Goal: Task Accomplishment & Management: Use online tool/utility

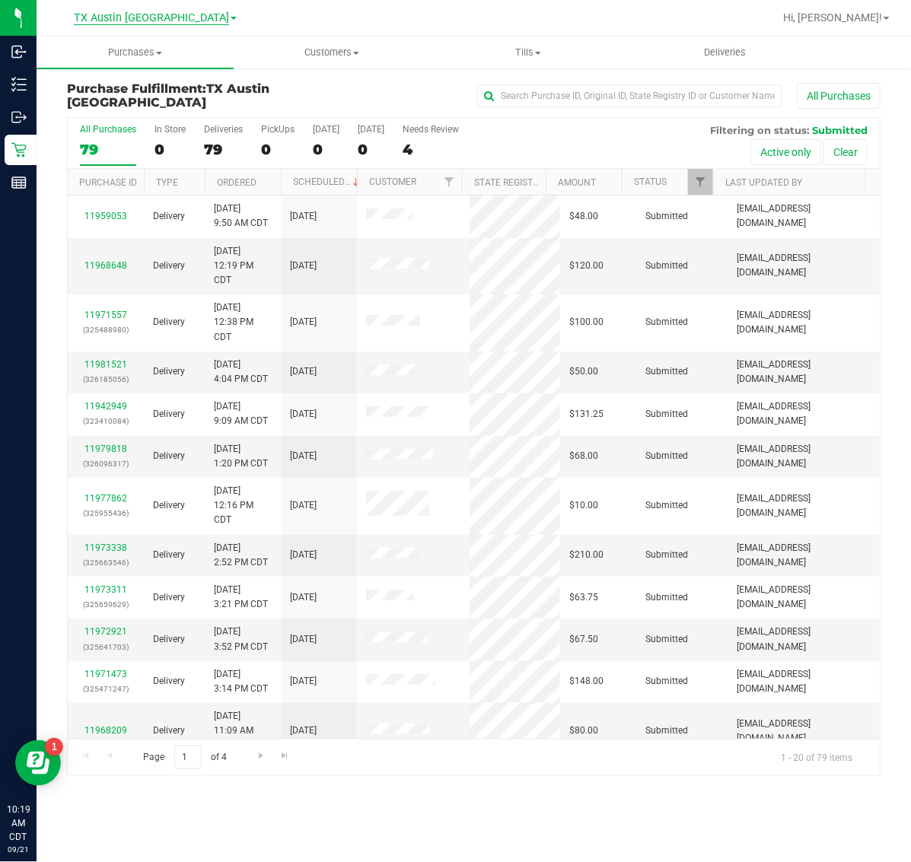
click at [141, 18] on span "TX Austin [GEOGRAPHIC_DATA]" at bounding box center [151, 18] width 155 height 14
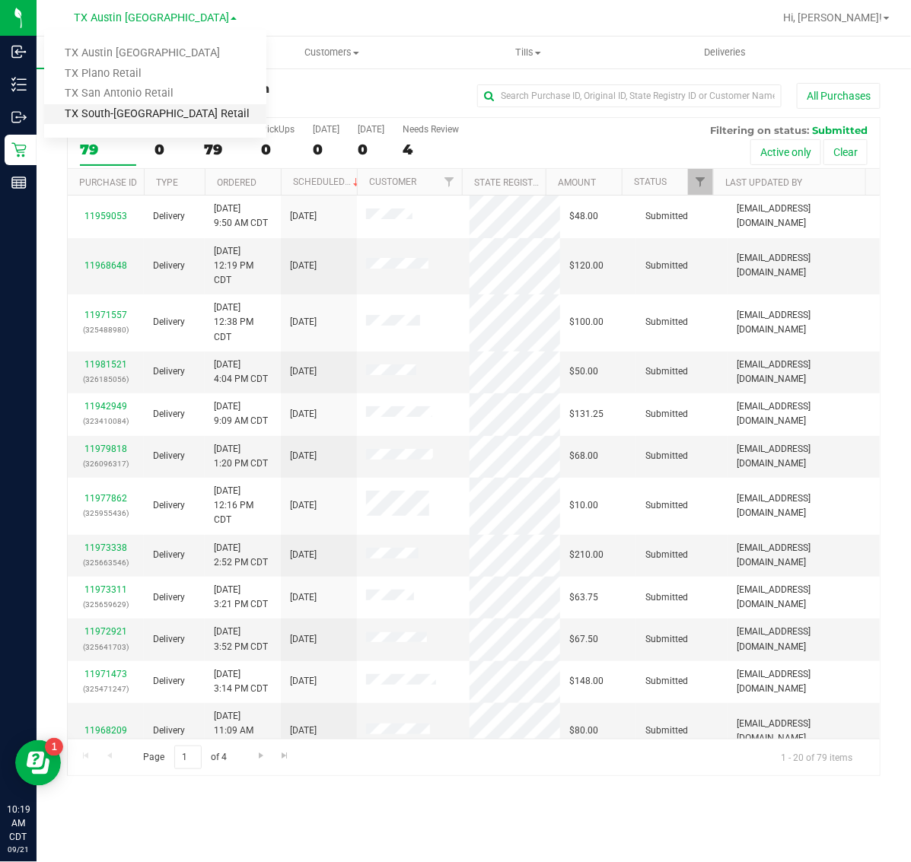
click at [135, 115] on link "TX South-[GEOGRAPHIC_DATA] Retail" at bounding box center [155, 114] width 222 height 21
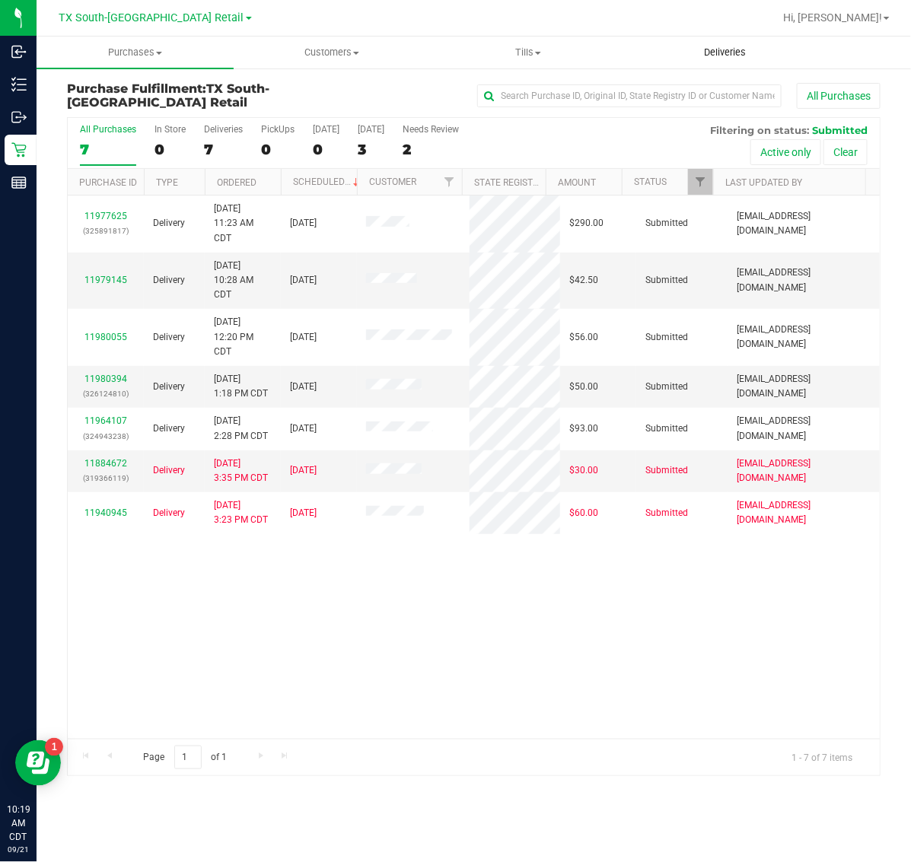
click at [725, 43] on uib-tab-heading "Deliveries" at bounding box center [726, 52] width 196 height 30
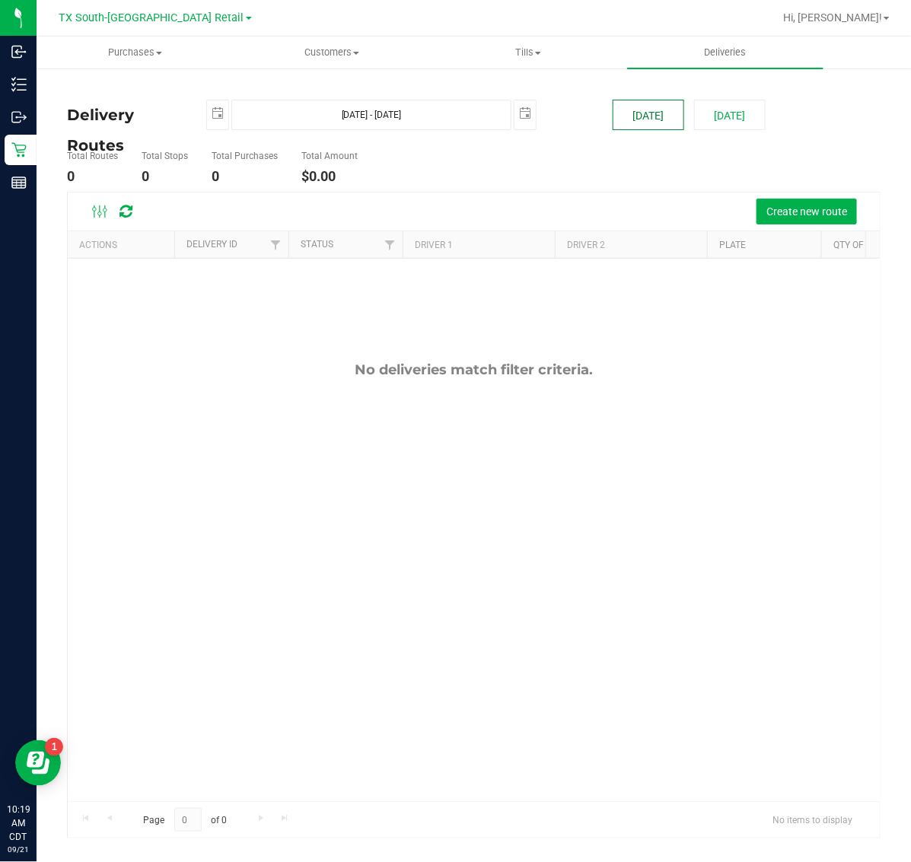
click at [630, 104] on button "[DATE]" at bounding box center [649, 115] width 72 height 30
type input "[DATE] - [DATE]"
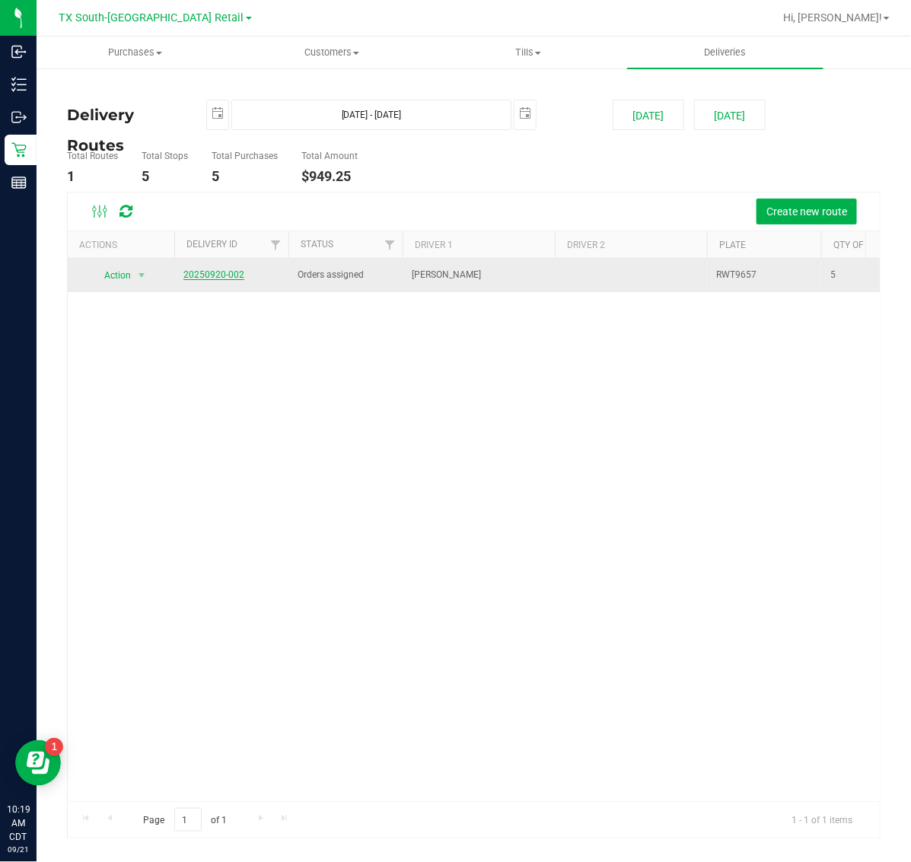
click at [227, 279] on link "20250920-002" at bounding box center [213, 274] width 61 height 11
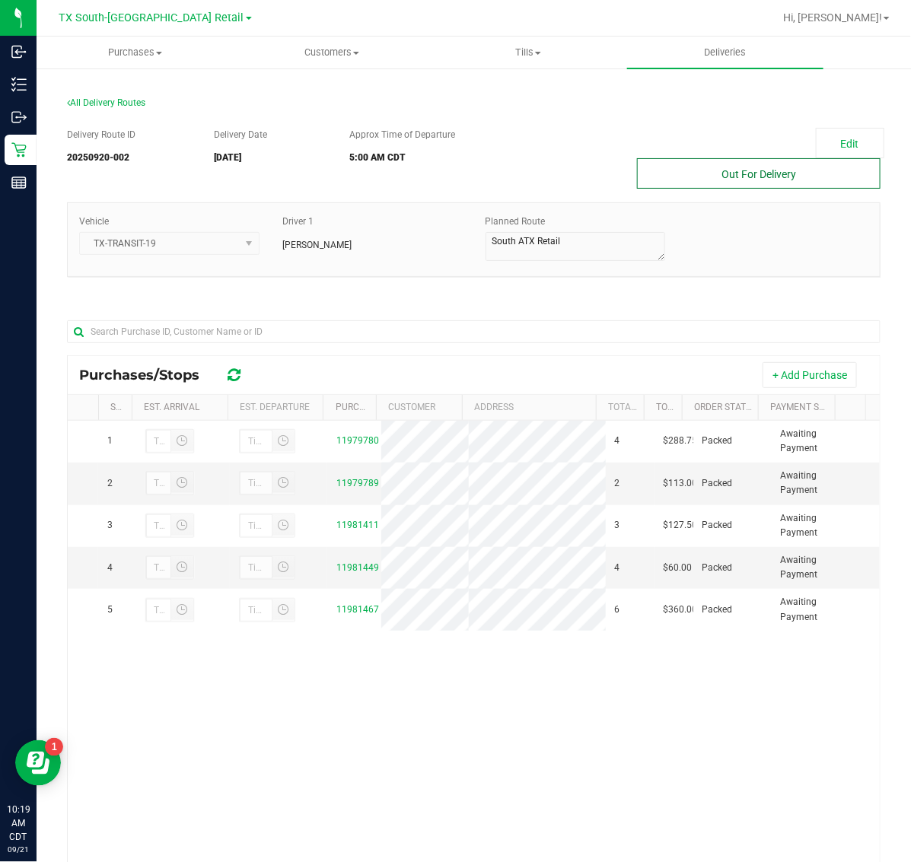
click at [714, 183] on button "Out For Delivery" at bounding box center [759, 173] width 244 height 30
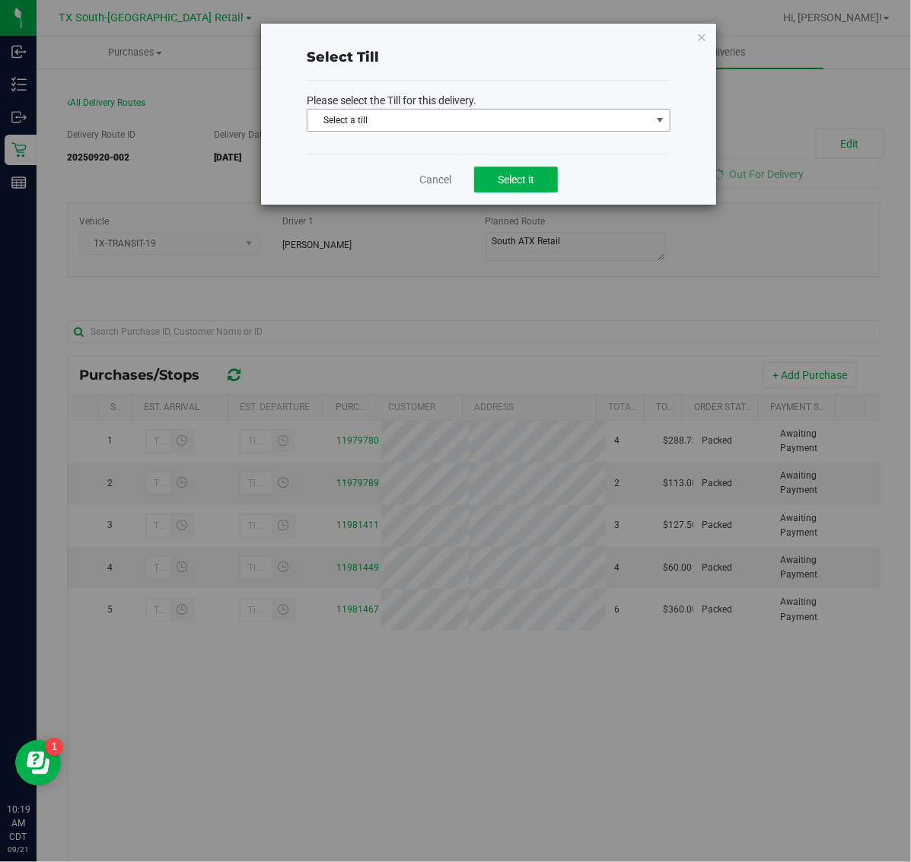
click at [518, 124] on span "Select a till" at bounding box center [478, 120] width 343 height 21
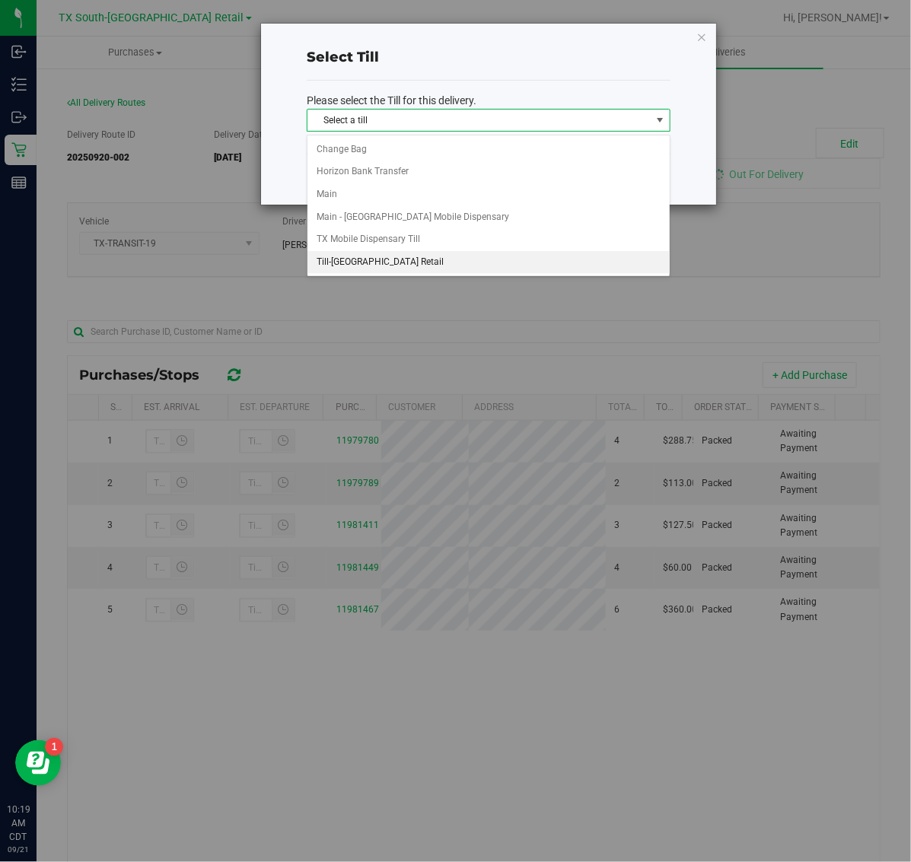
click at [461, 266] on li "Till-[GEOGRAPHIC_DATA] Retail" at bounding box center [488, 262] width 362 height 23
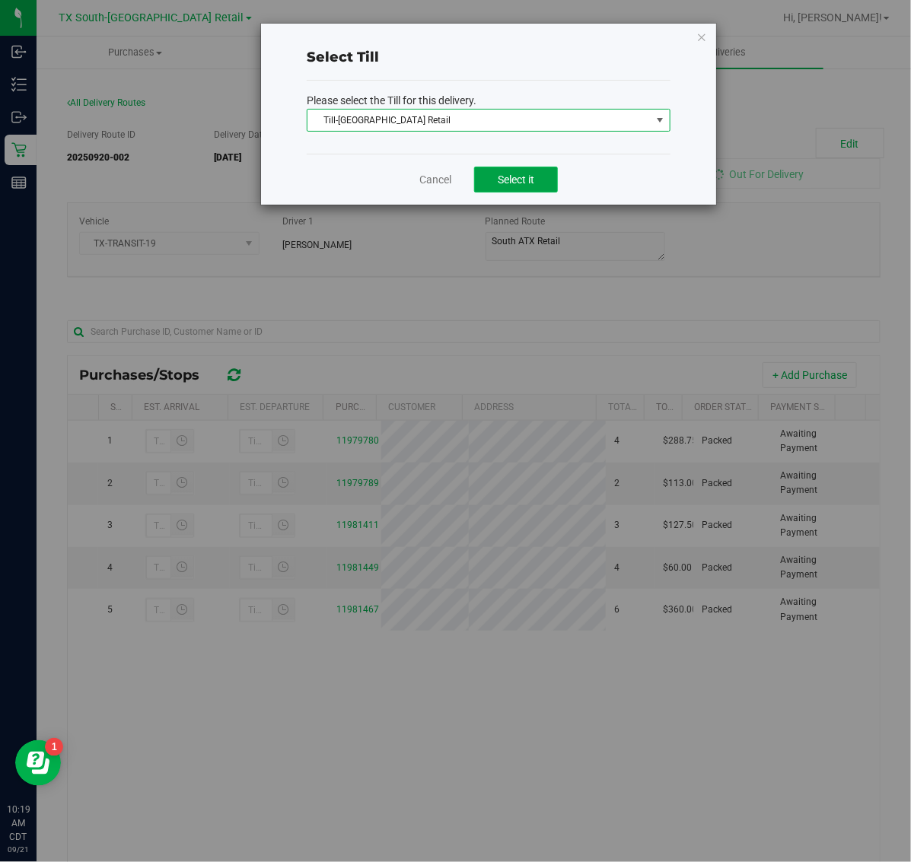
click at [518, 188] on button "Select it" at bounding box center [516, 180] width 84 height 26
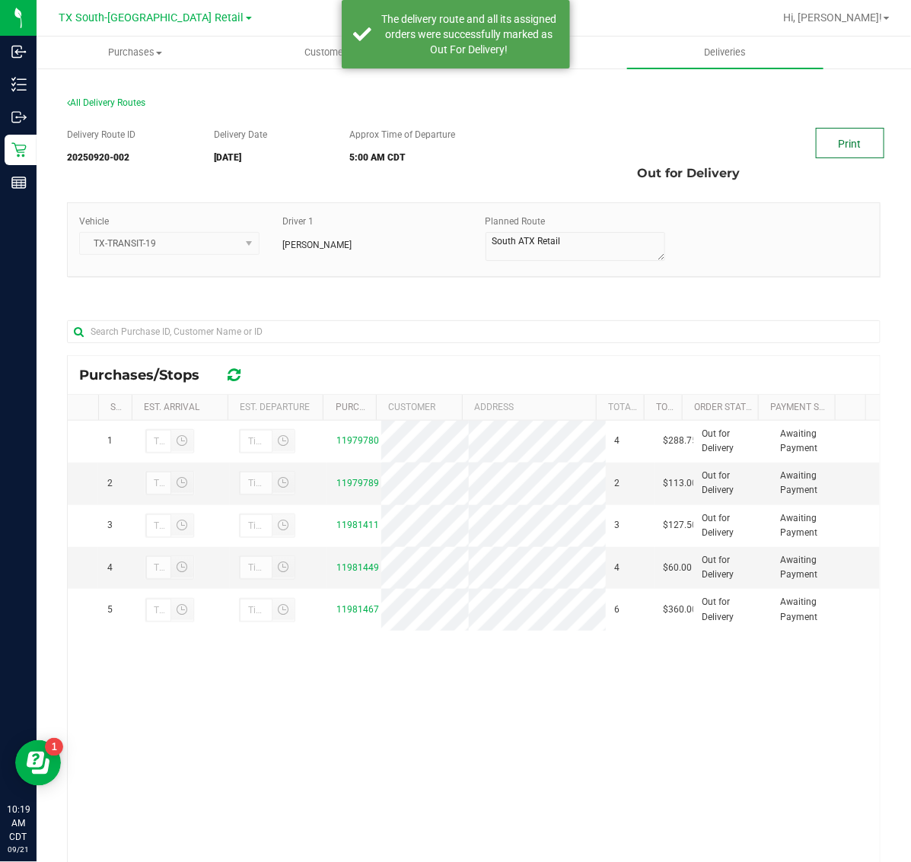
click at [834, 139] on link "Print" at bounding box center [850, 143] width 68 height 30
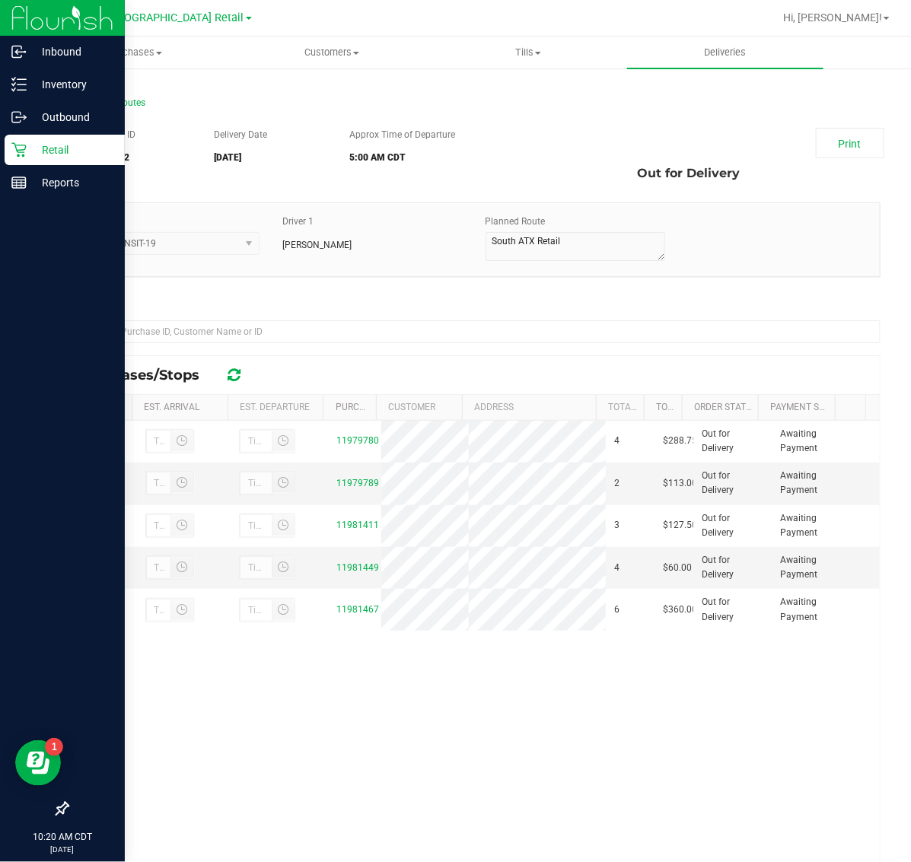
click at [30, 148] on p "Retail" at bounding box center [72, 150] width 91 height 18
